Goal: Information Seeking & Learning: Learn about a topic

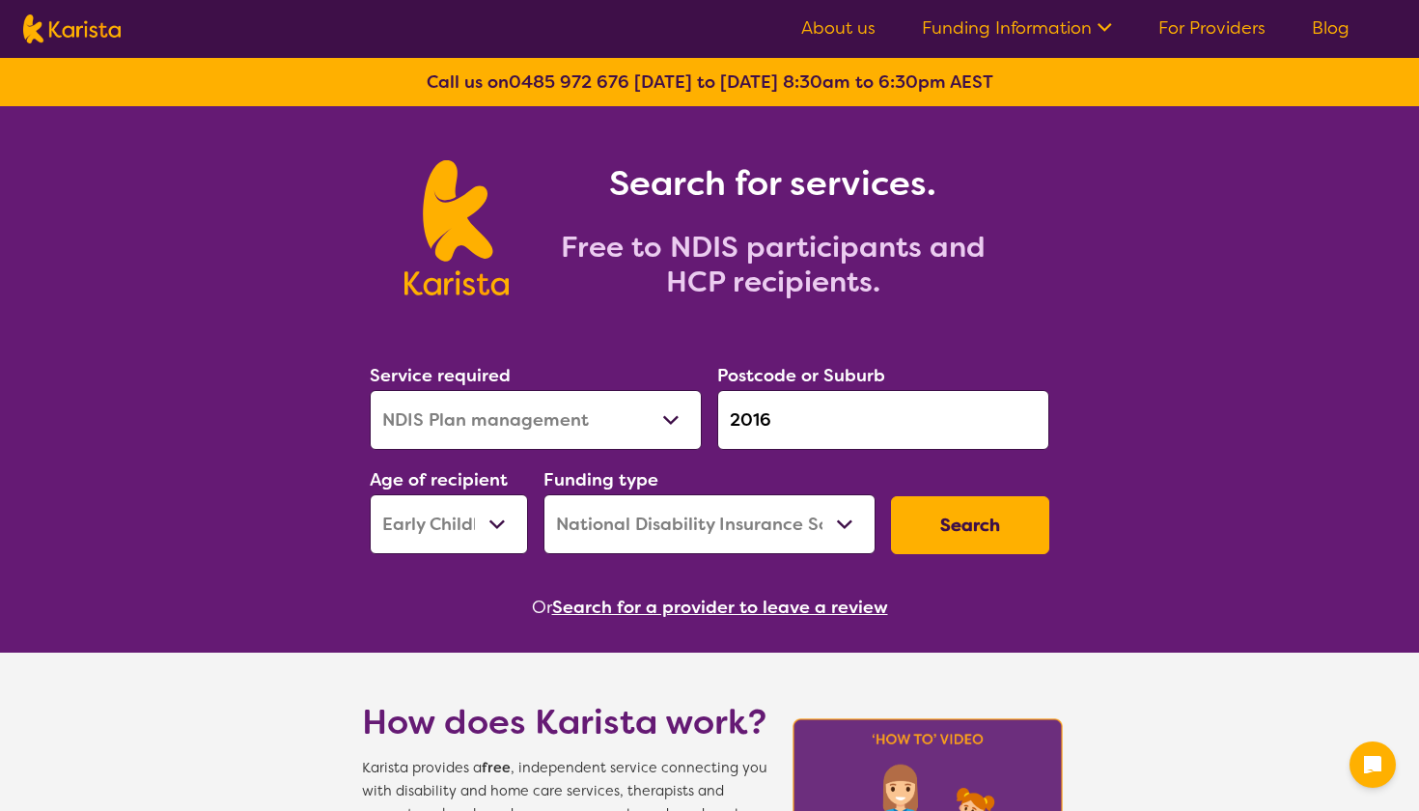
select select "NDIS Plan management"
select select "EC"
select select "NDIS"
click at [928, 523] on button "Search" at bounding box center [970, 525] width 158 height 58
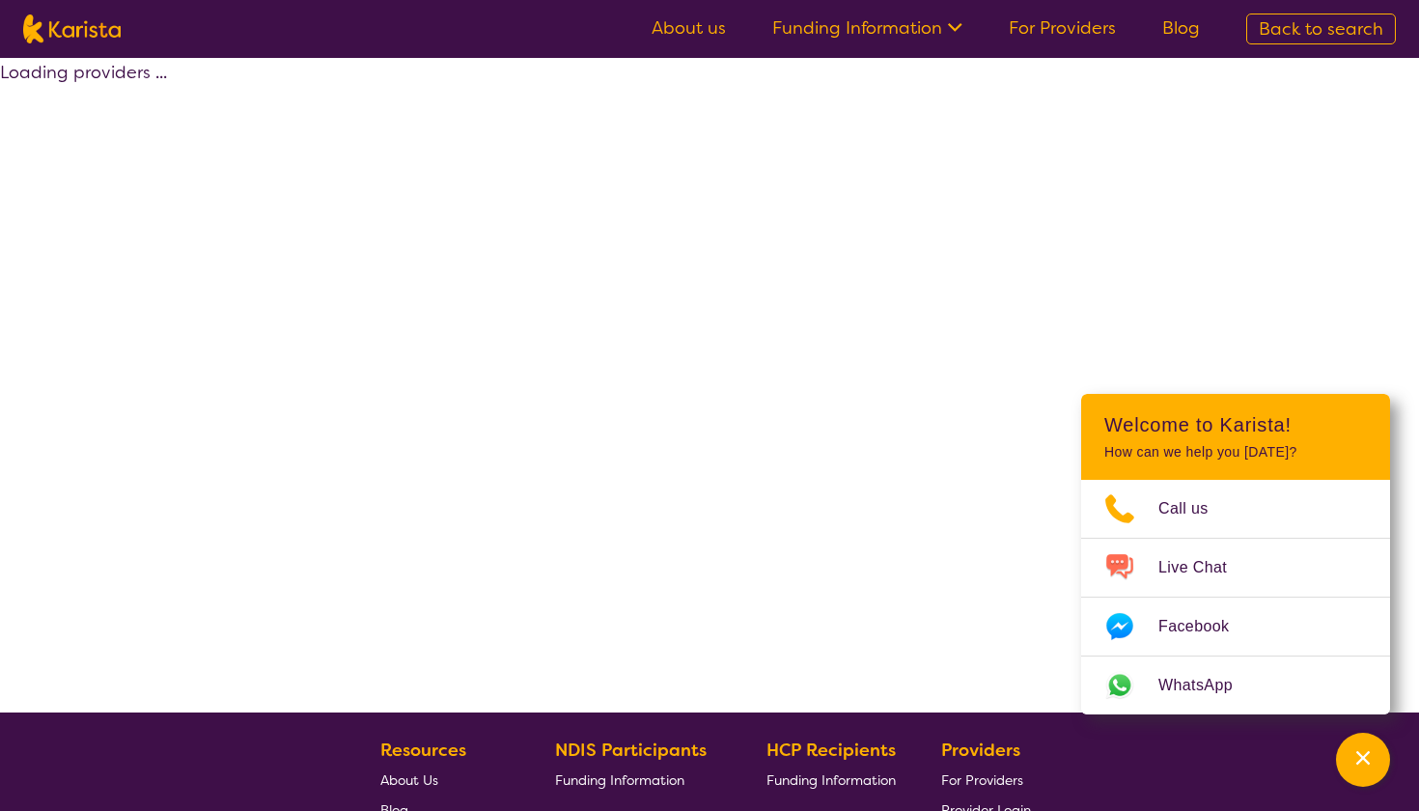
select select "by_score"
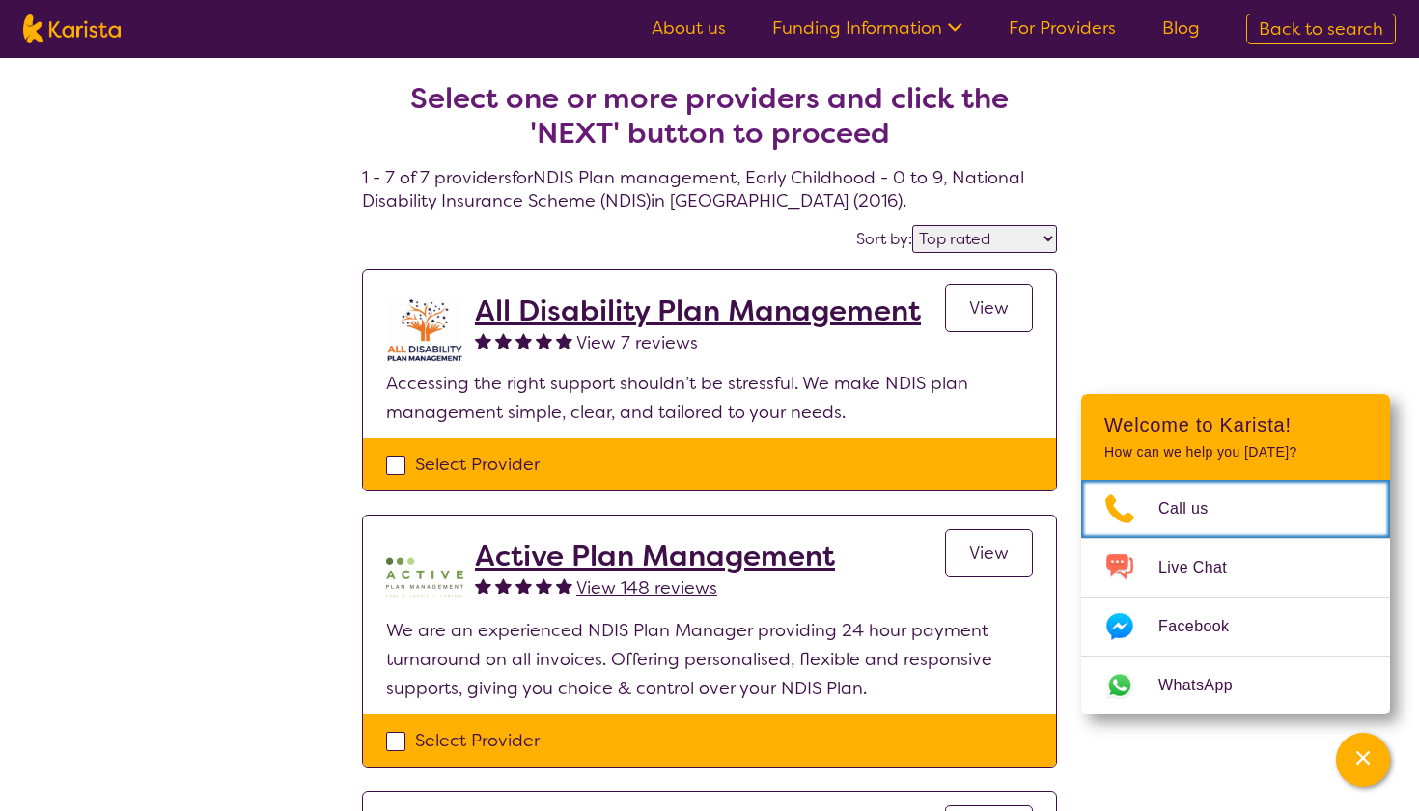
select select "NDIS Plan management"
select select "EC"
select select "NDIS"
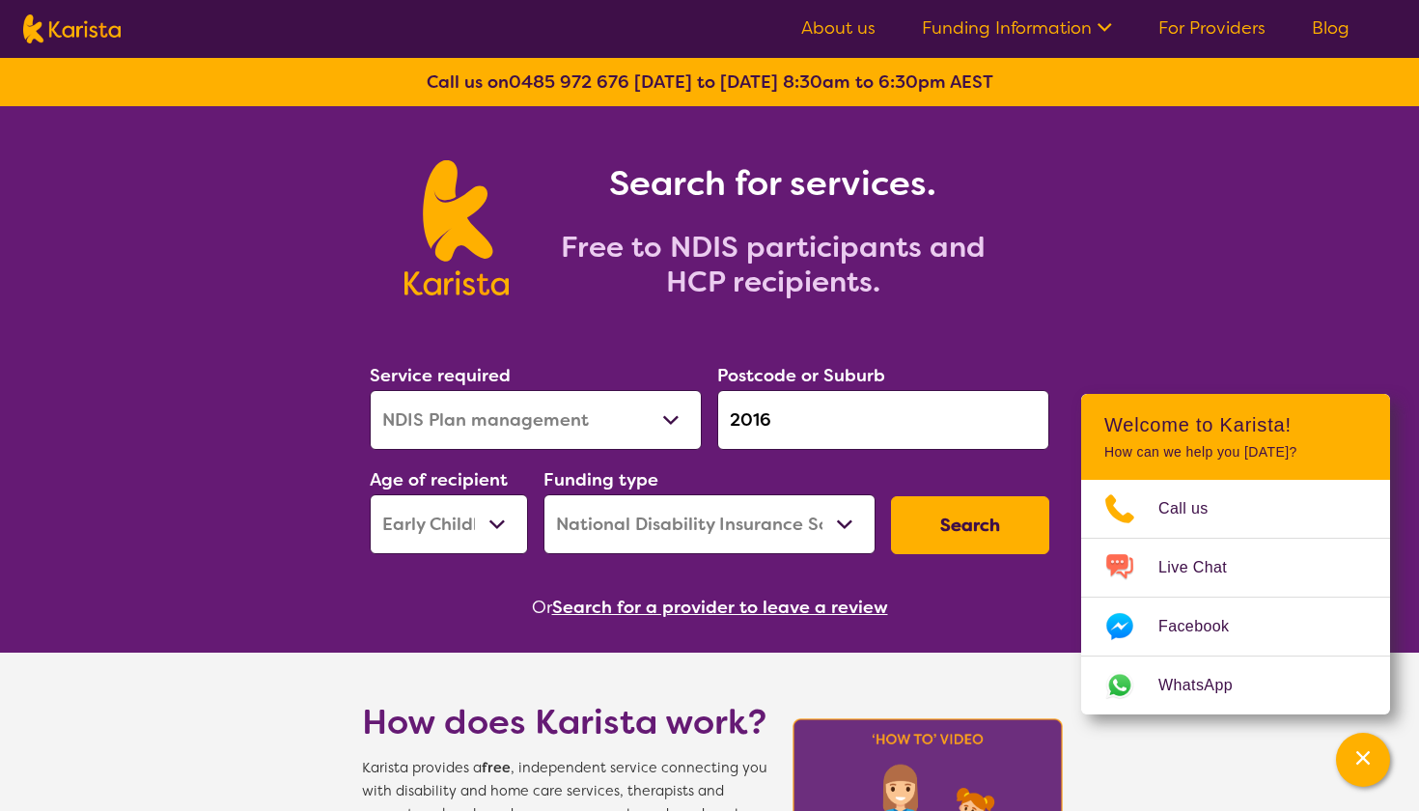
click at [967, 527] on button "Search" at bounding box center [970, 525] width 158 height 58
select select "by_score"
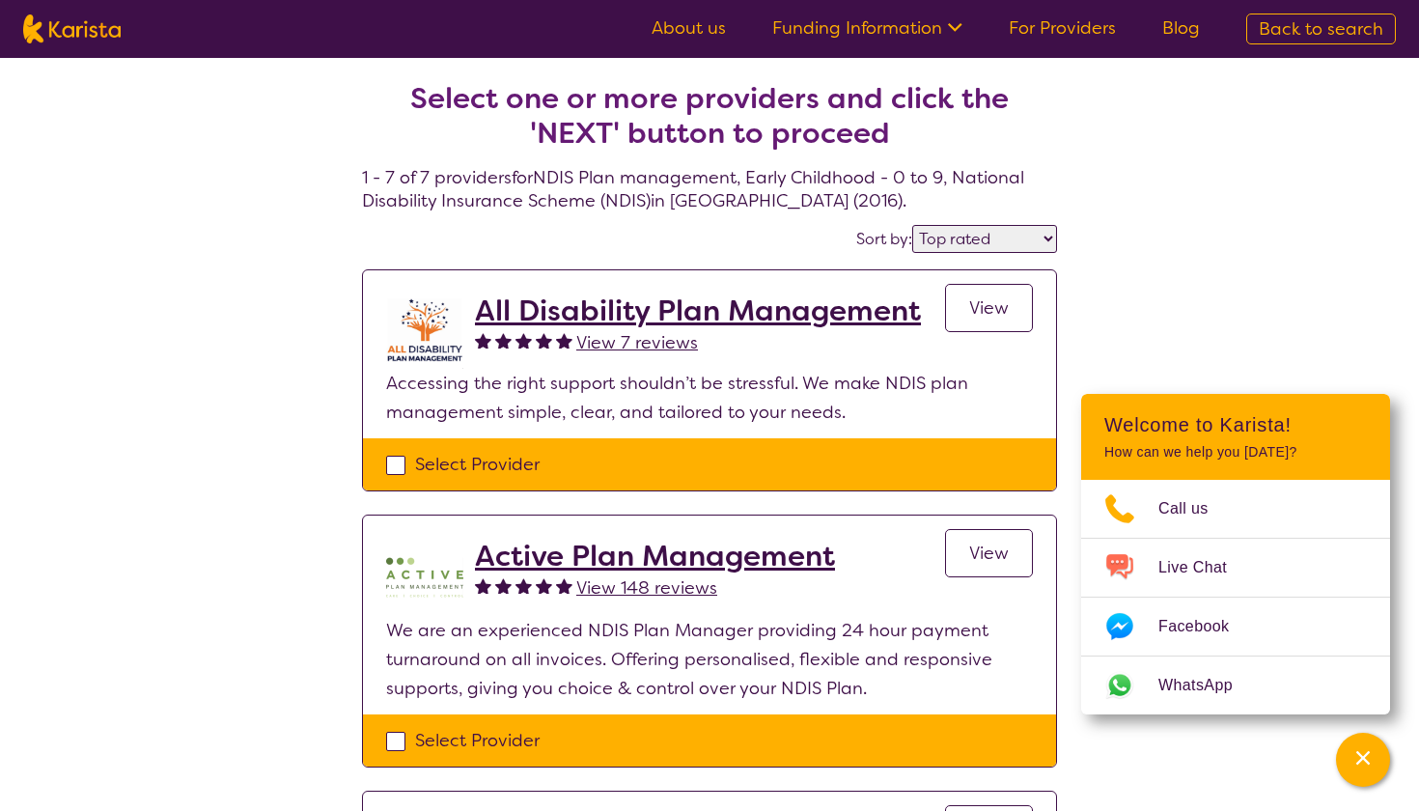
select select "NDIS Plan management"
select select "EC"
select select "NDIS"
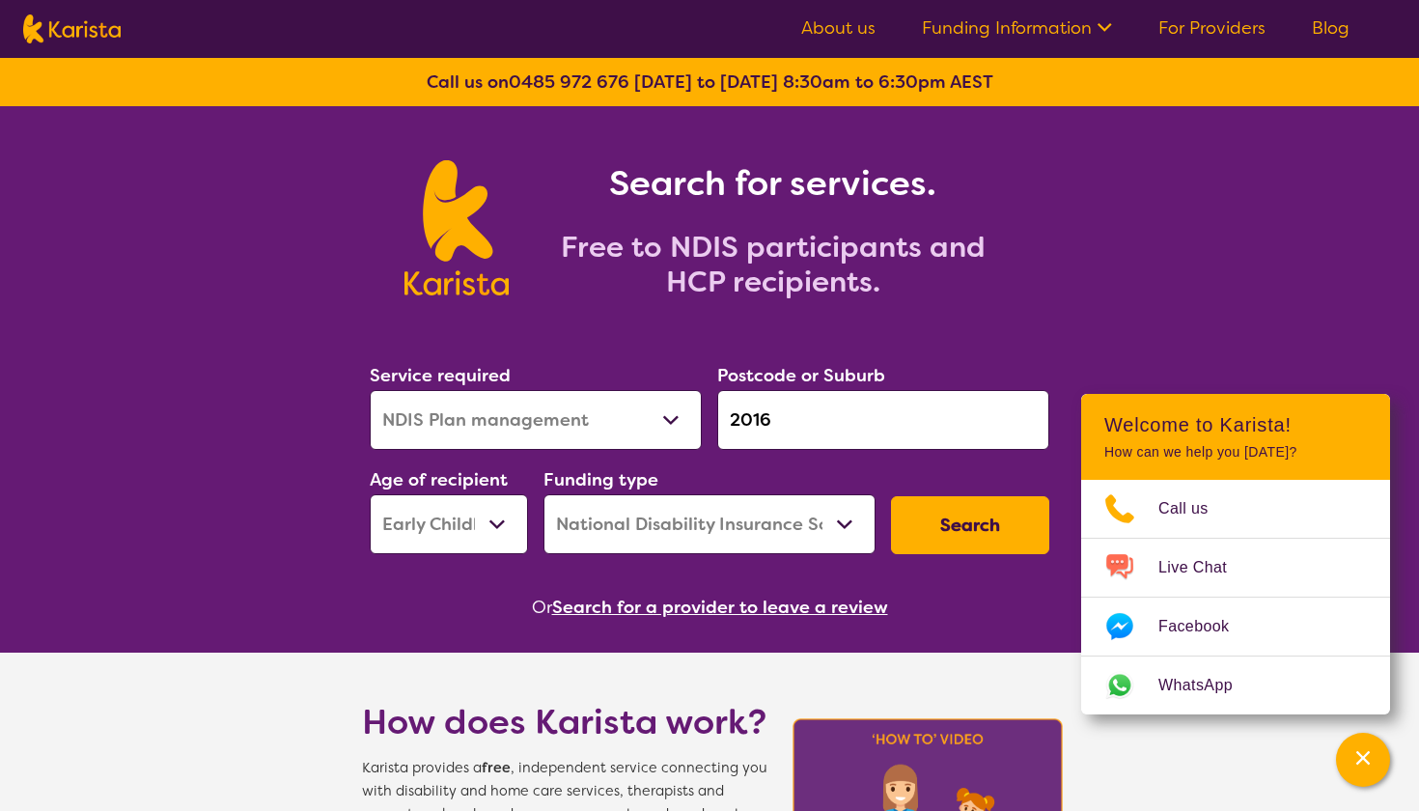
select select "CH"
click at [801, 416] on input "2016" at bounding box center [883, 420] width 332 height 60
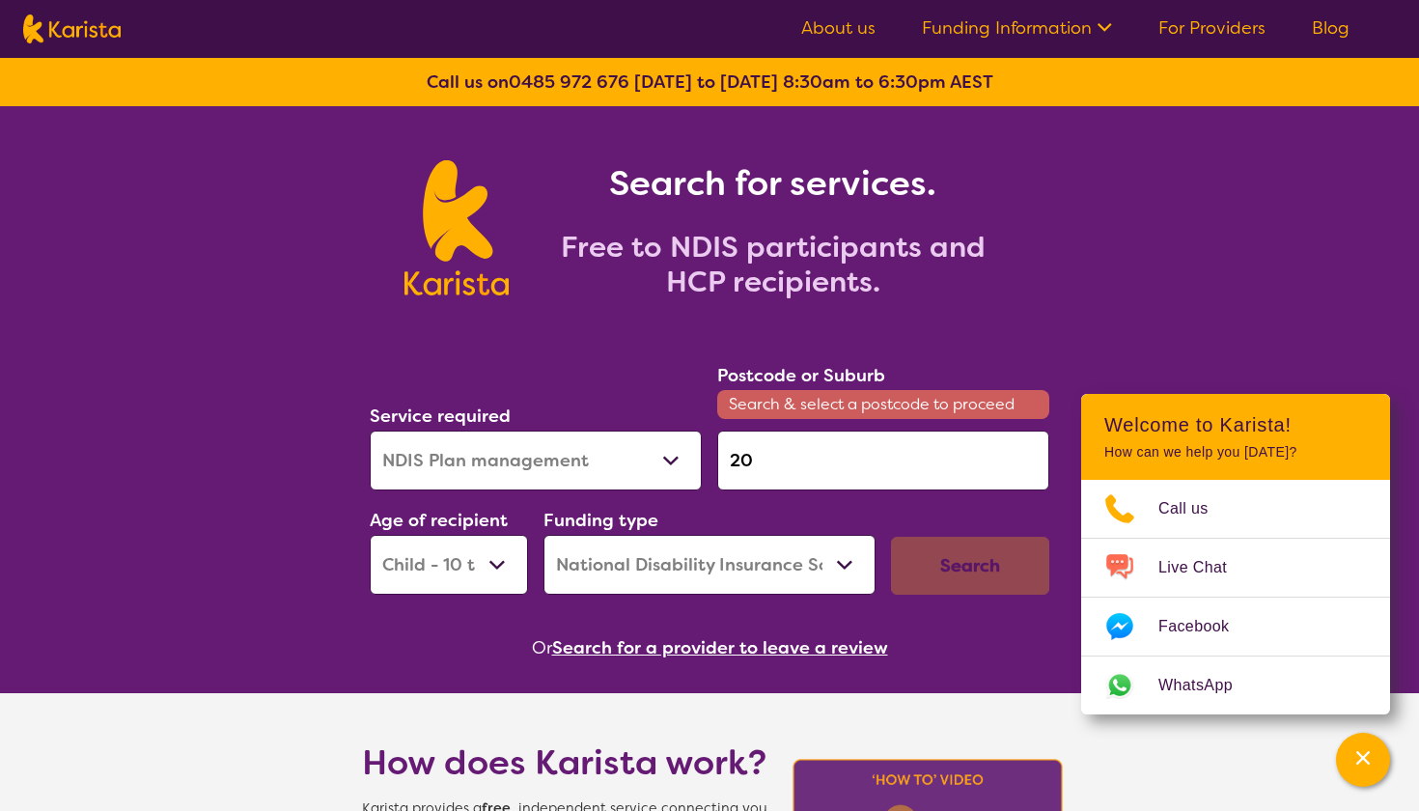
type input "2"
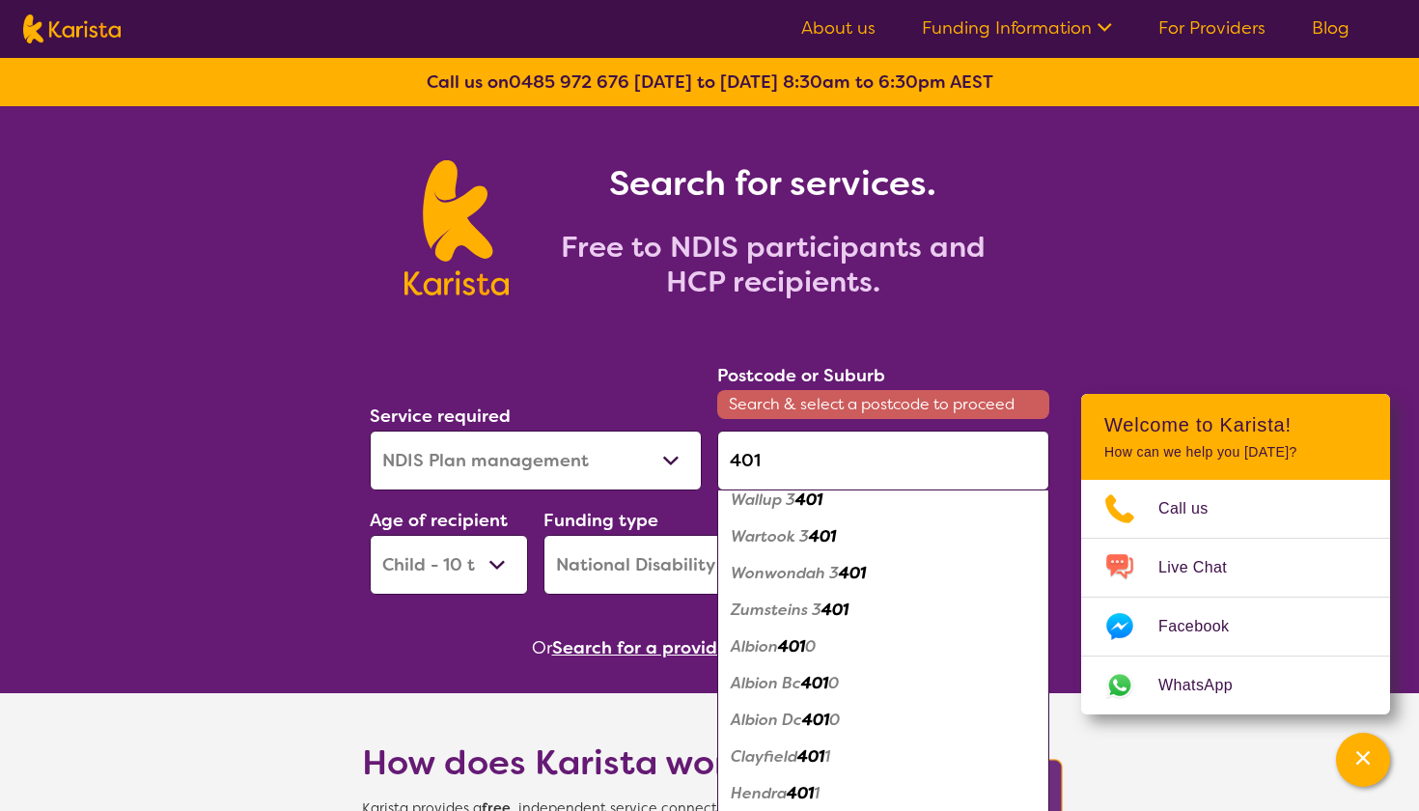
scroll to position [1122, 0]
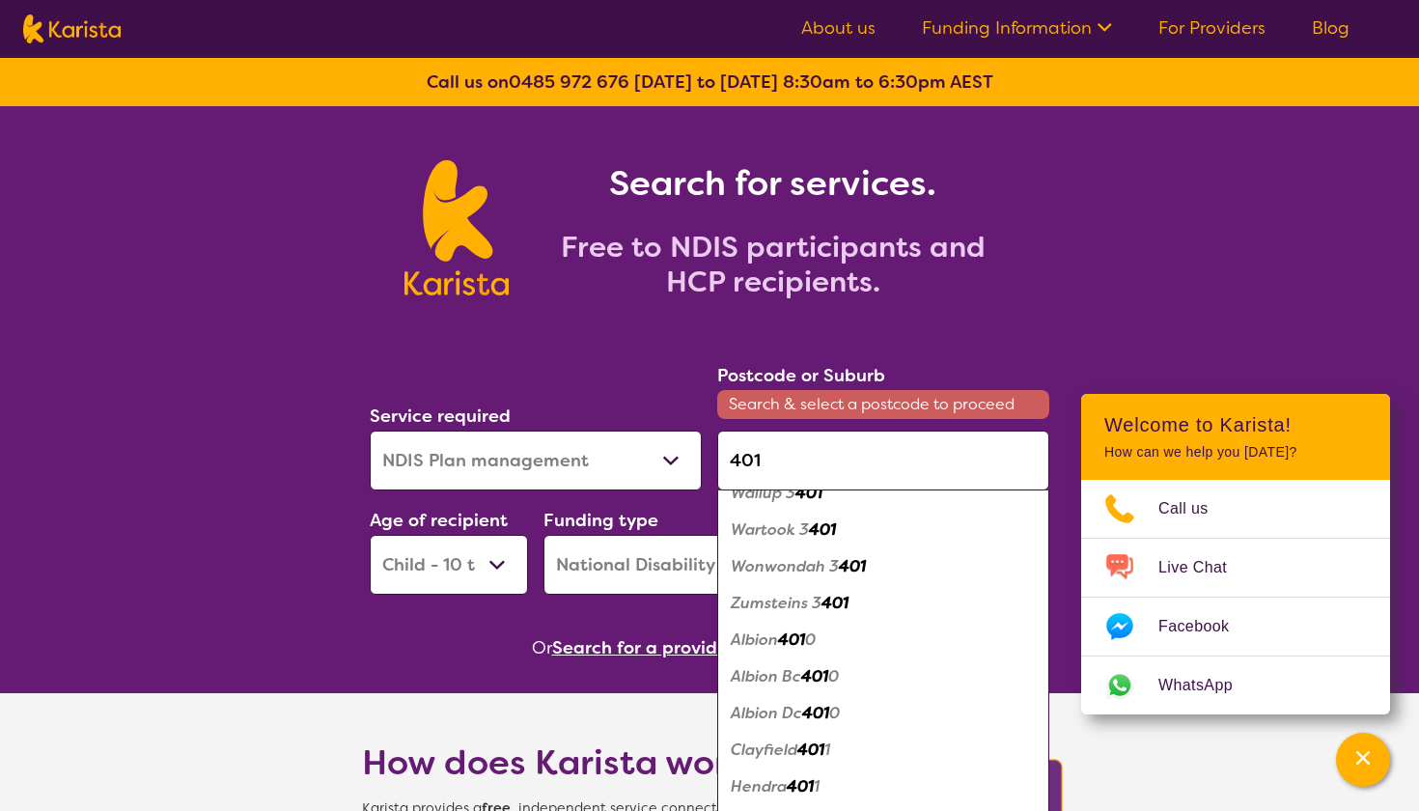
click at [787, 683] on em "Albion Bc" at bounding box center [766, 676] width 70 height 20
type input "4010"
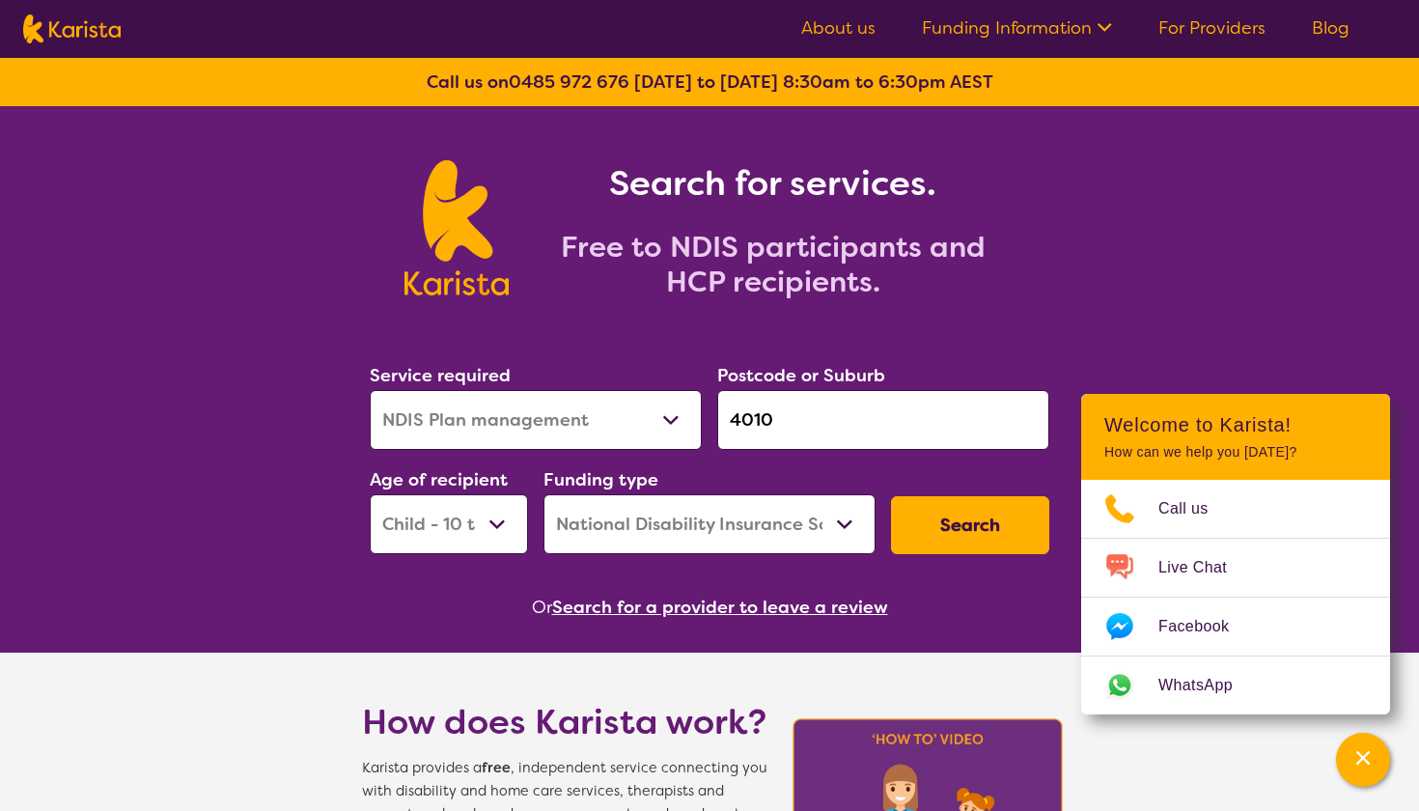
click at [947, 517] on button "Search" at bounding box center [970, 525] width 158 height 58
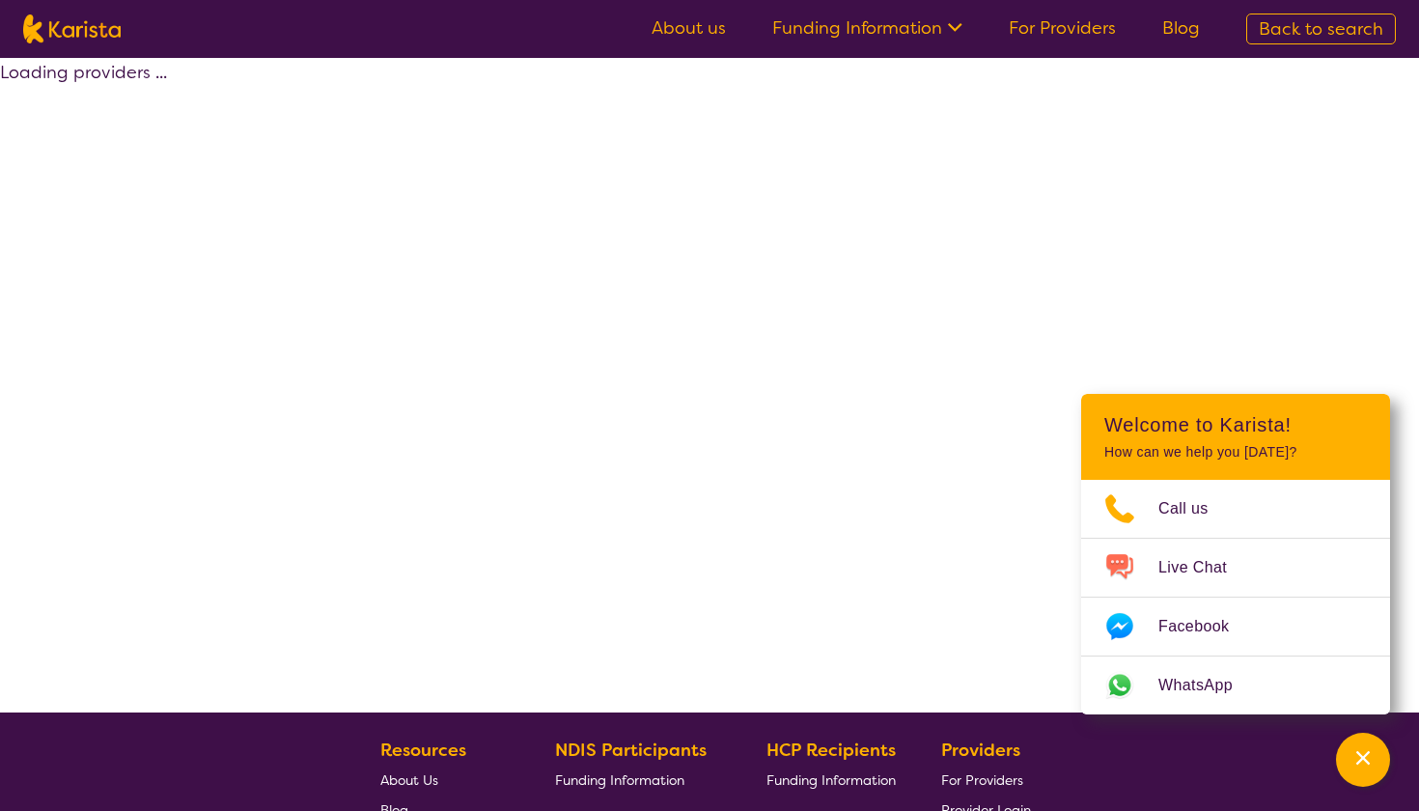
select select "by_score"
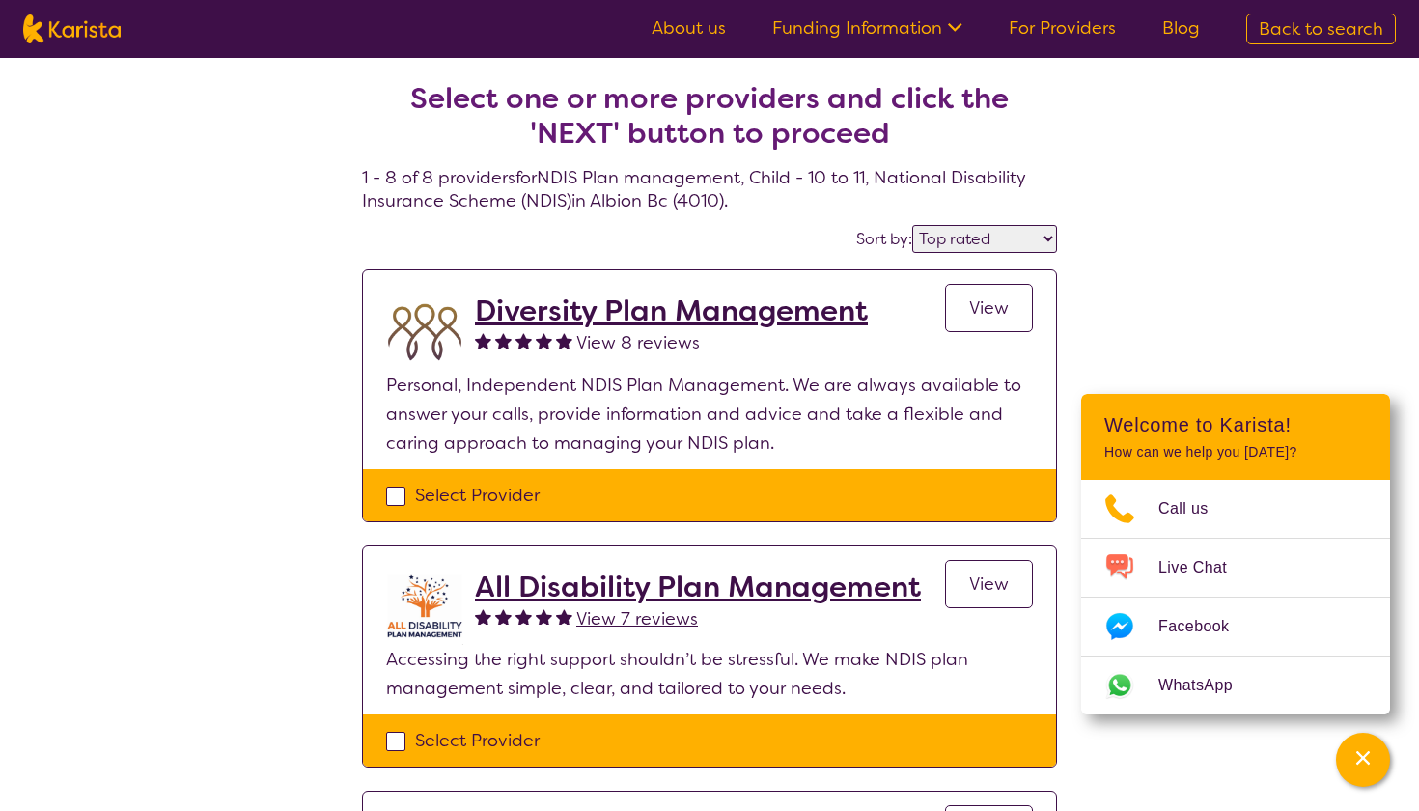
select select "NDIS Plan management"
select select "CH"
select select "NDIS"
